Goal: Transaction & Acquisition: Download file/media

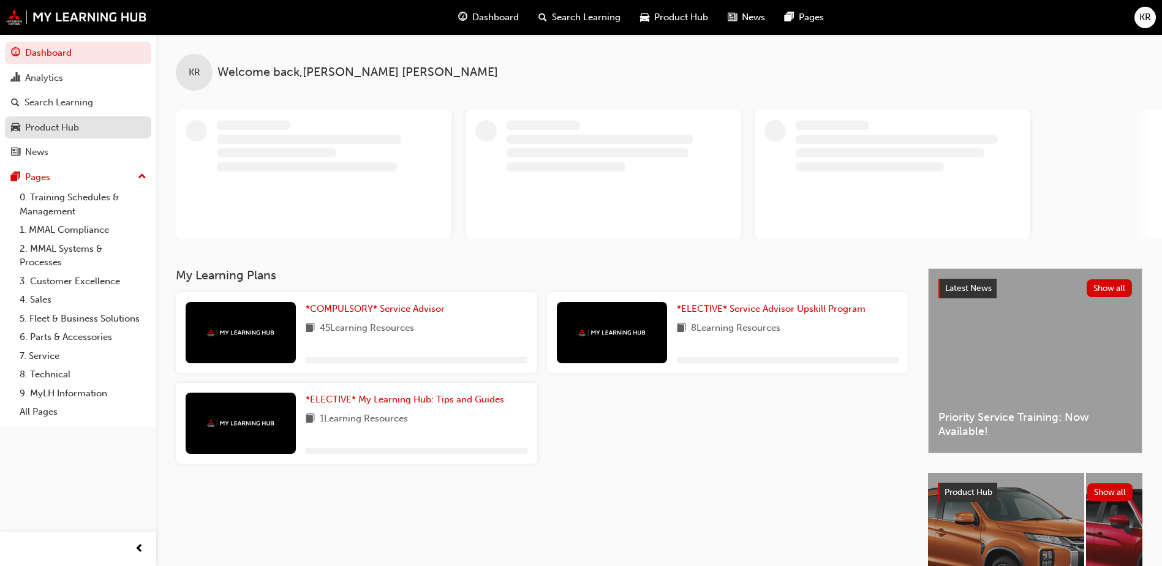
click at [104, 135] on link "Product Hub" at bounding box center [78, 127] width 146 height 23
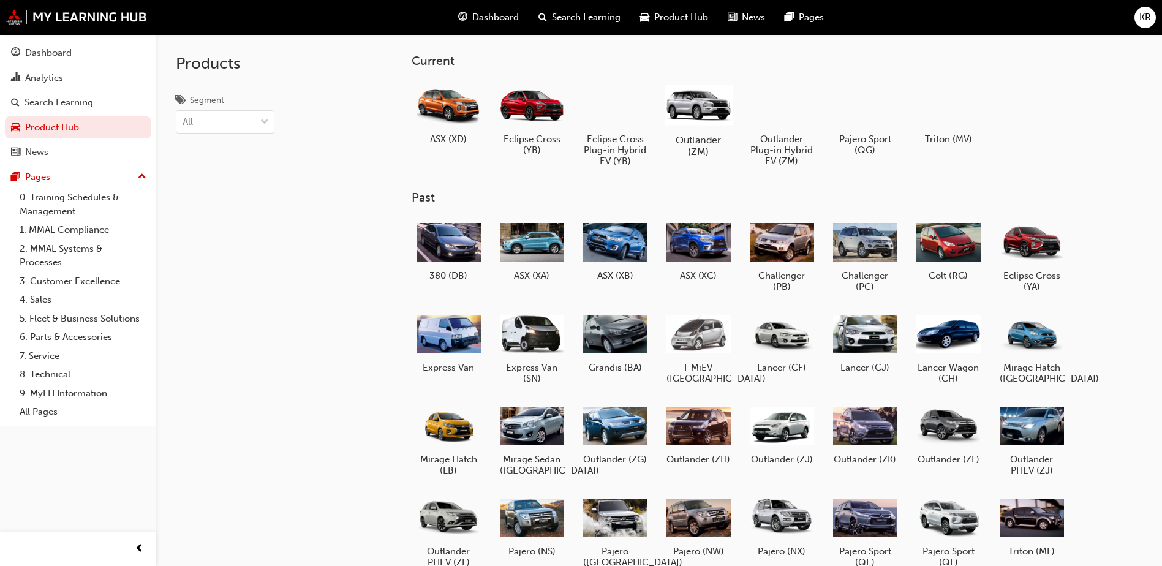
click at [700, 108] on div at bounding box center [699, 104] width 68 height 48
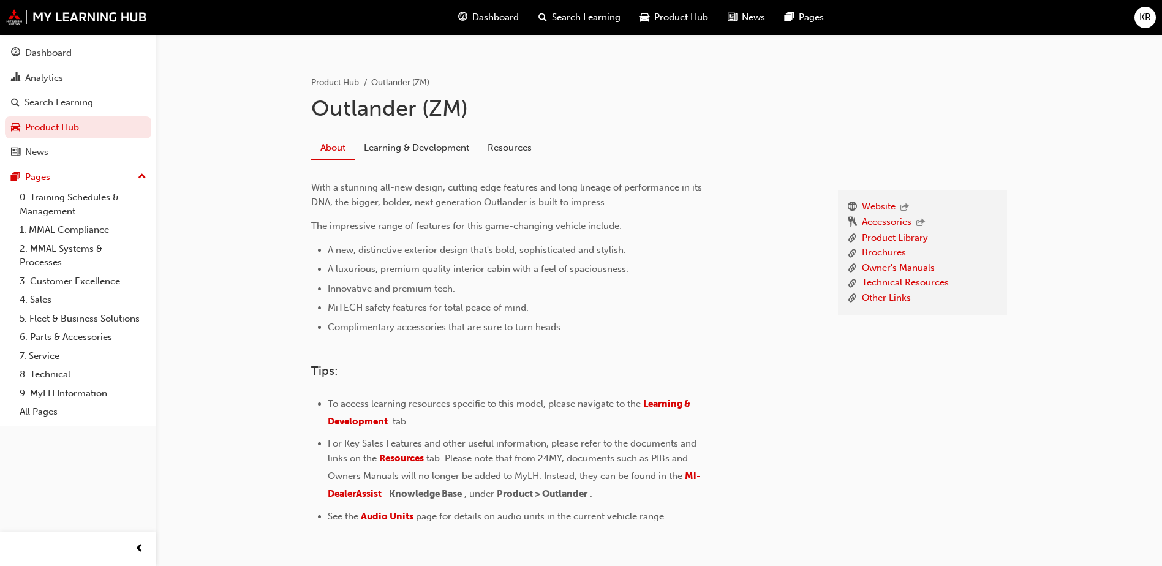
scroll to position [245, 0]
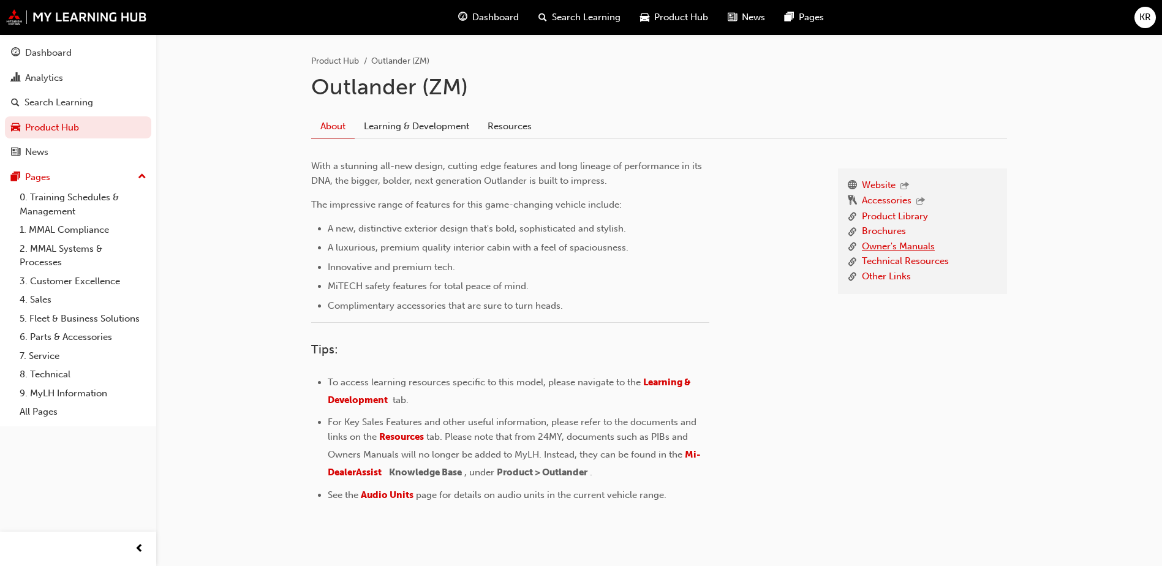
click at [908, 246] on link "Owner's Manuals" at bounding box center [898, 246] width 73 height 15
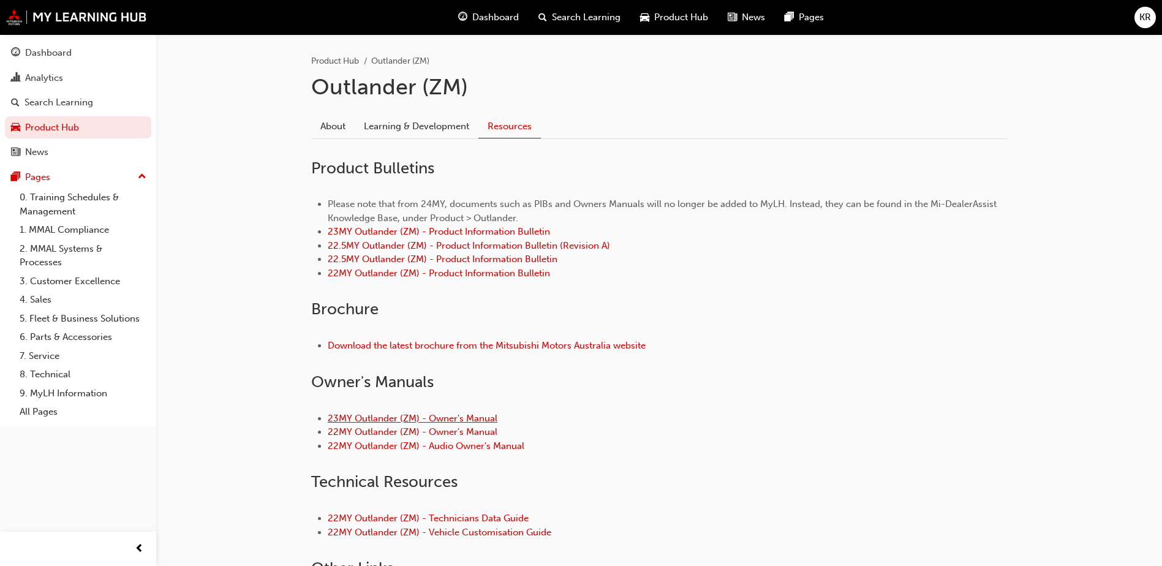
click at [461, 415] on link "23MY Outlander (ZM) - Owner's Manual" at bounding box center [413, 418] width 170 height 11
